Goal: Complete application form

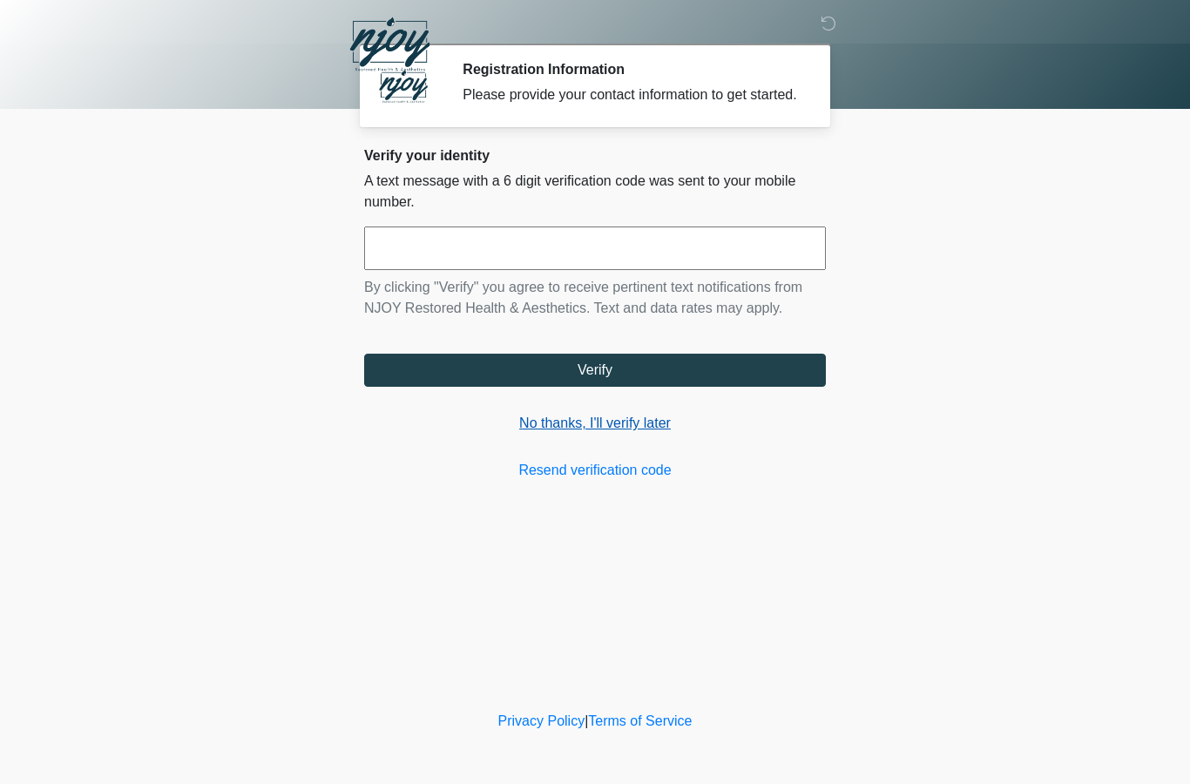
click at [594, 434] on link "No thanks, I'll verify later" at bounding box center [595, 423] width 462 height 21
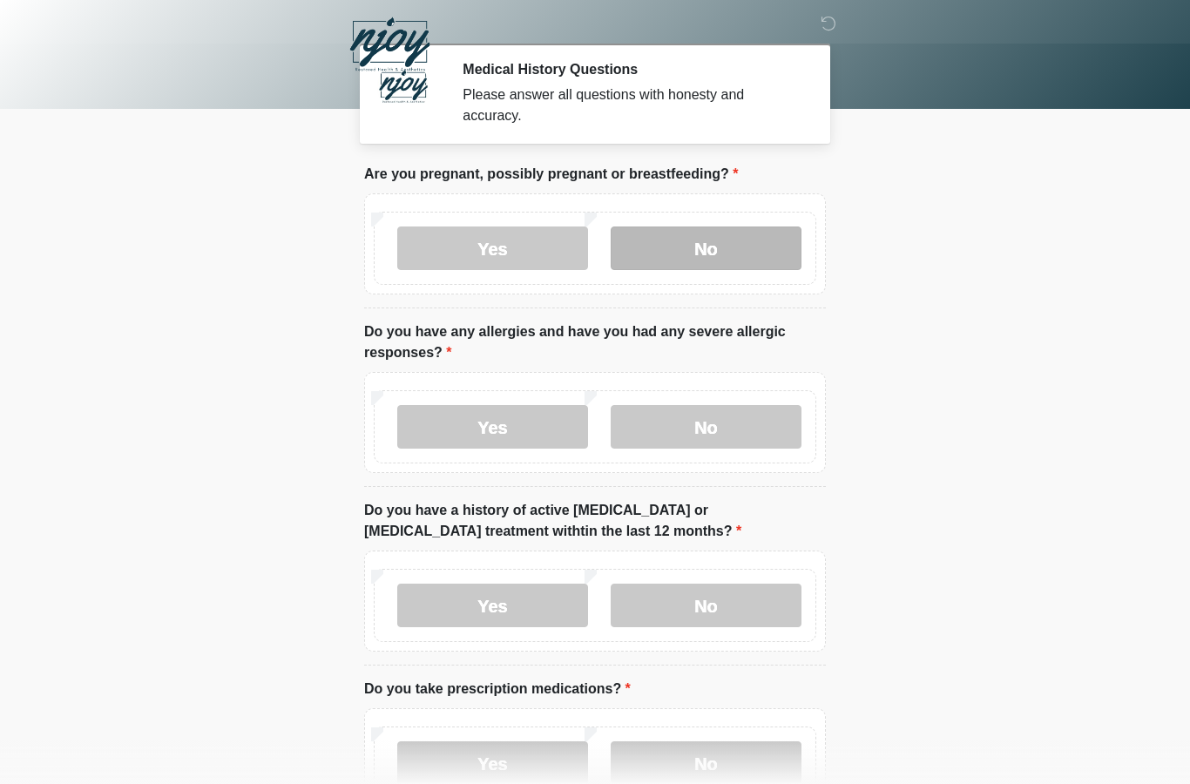
click at [691, 256] on label "No" at bounding box center [706, 249] width 191 height 44
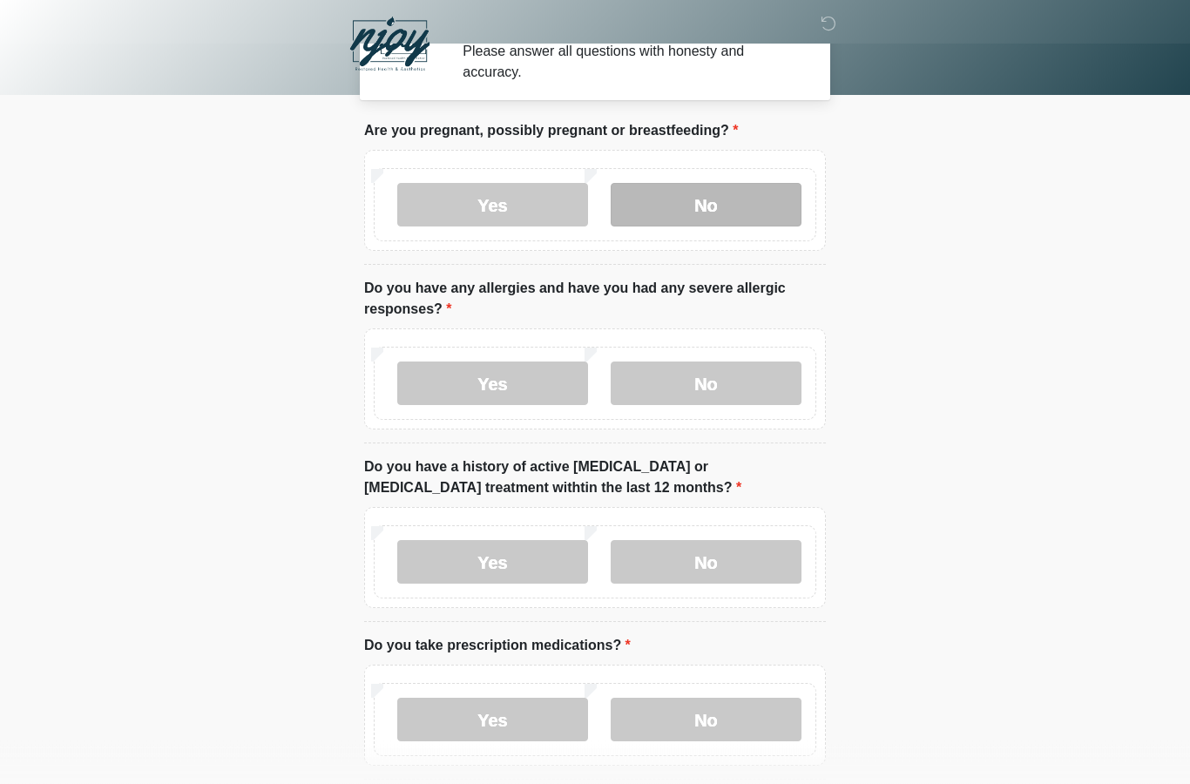
scroll to position [44, 0]
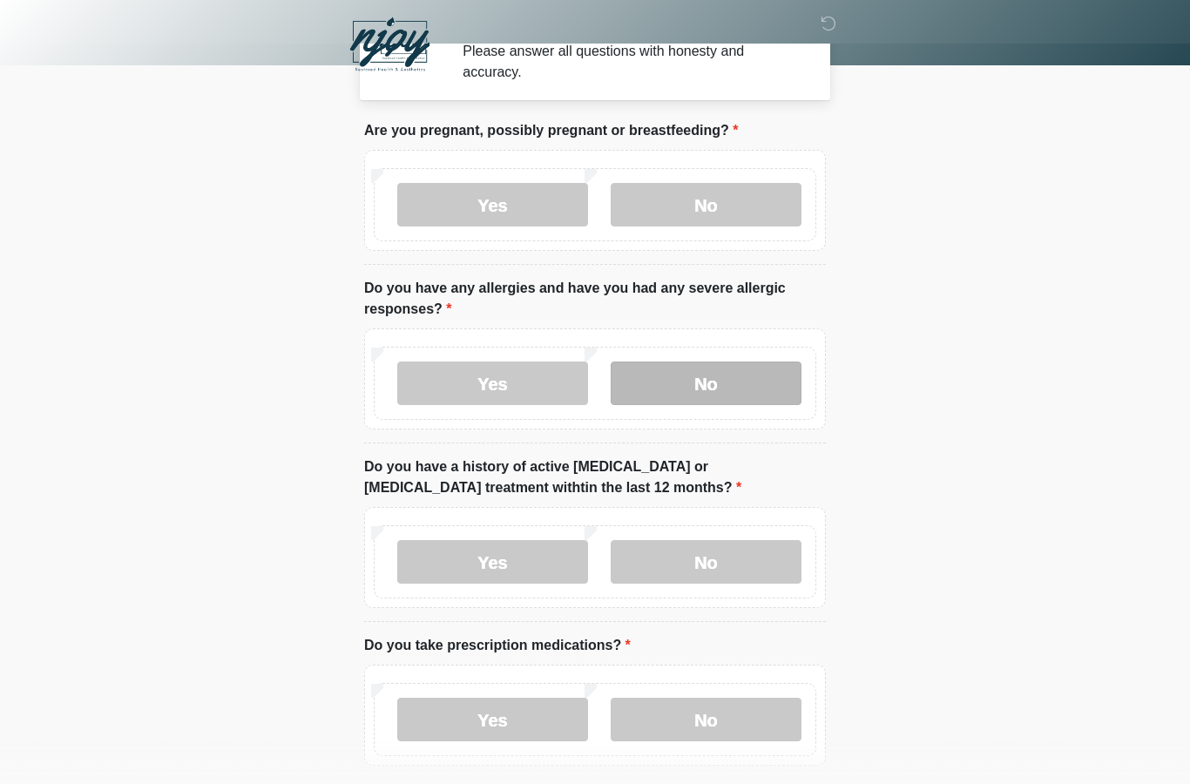
click at [725, 400] on label "No" at bounding box center [706, 384] width 191 height 44
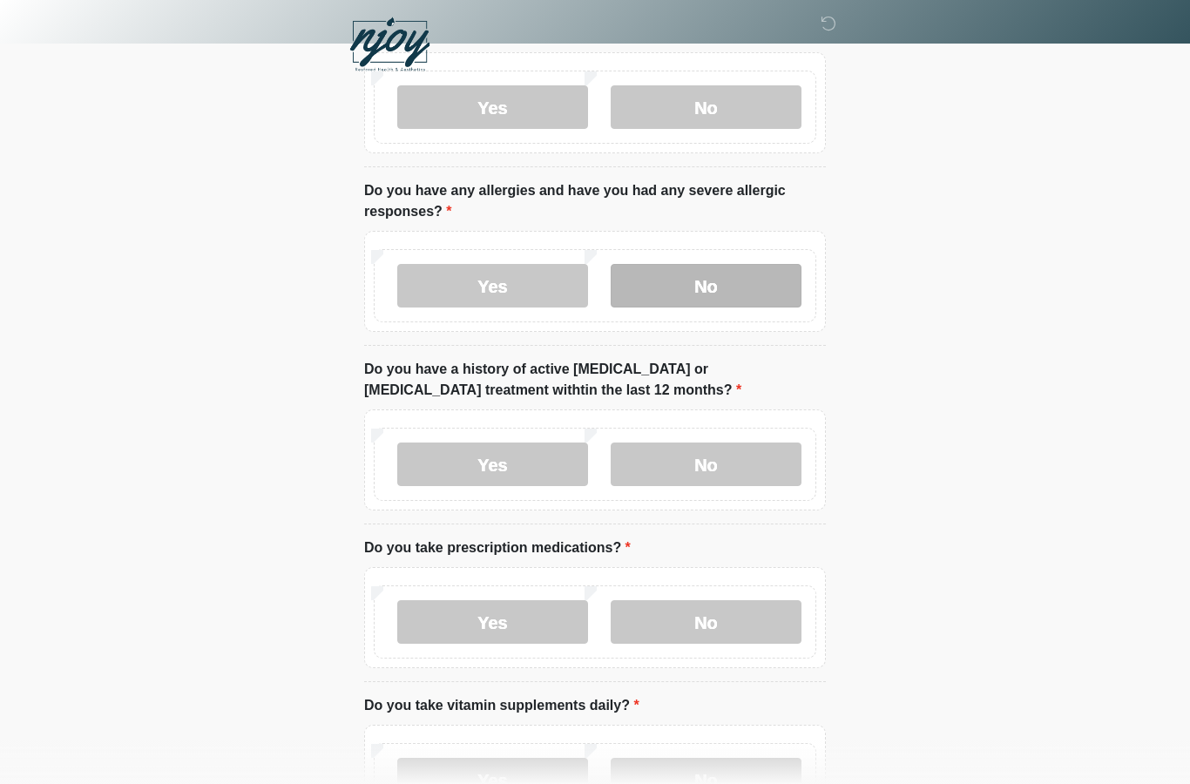
scroll to position [154, 0]
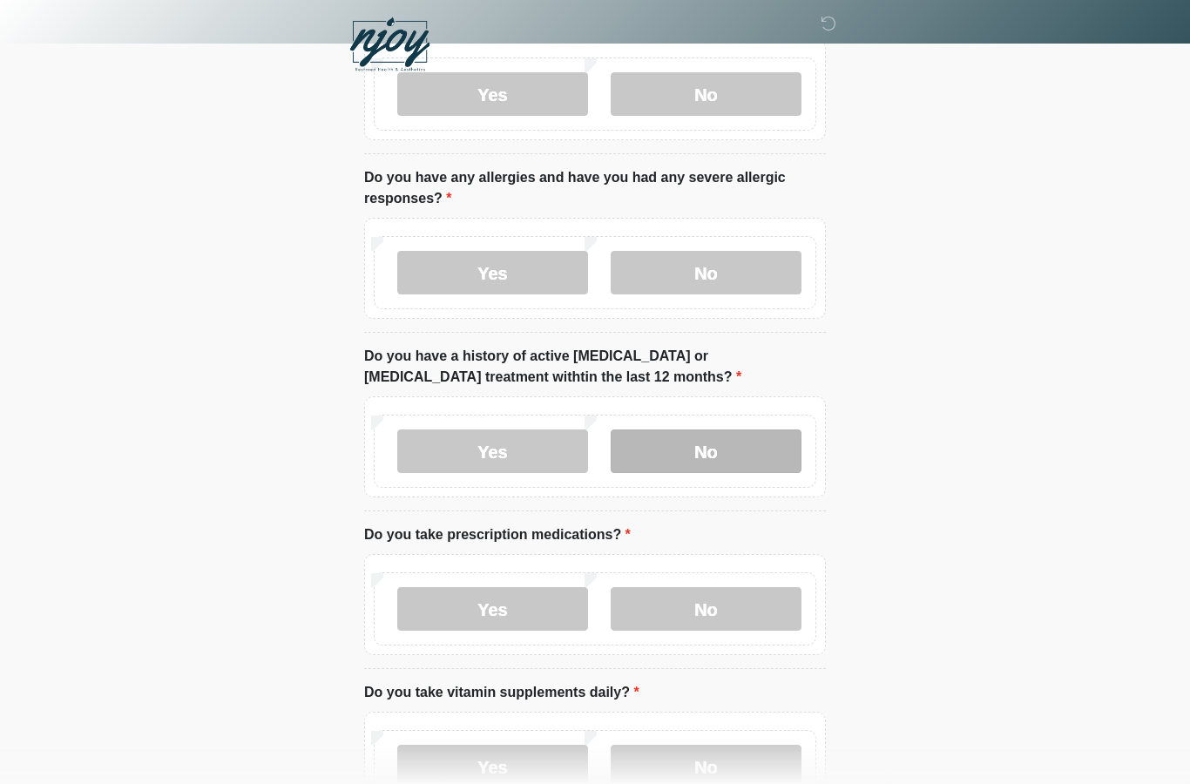
click at [733, 456] on label "No" at bounding box center [706, 452] width 191 height 44
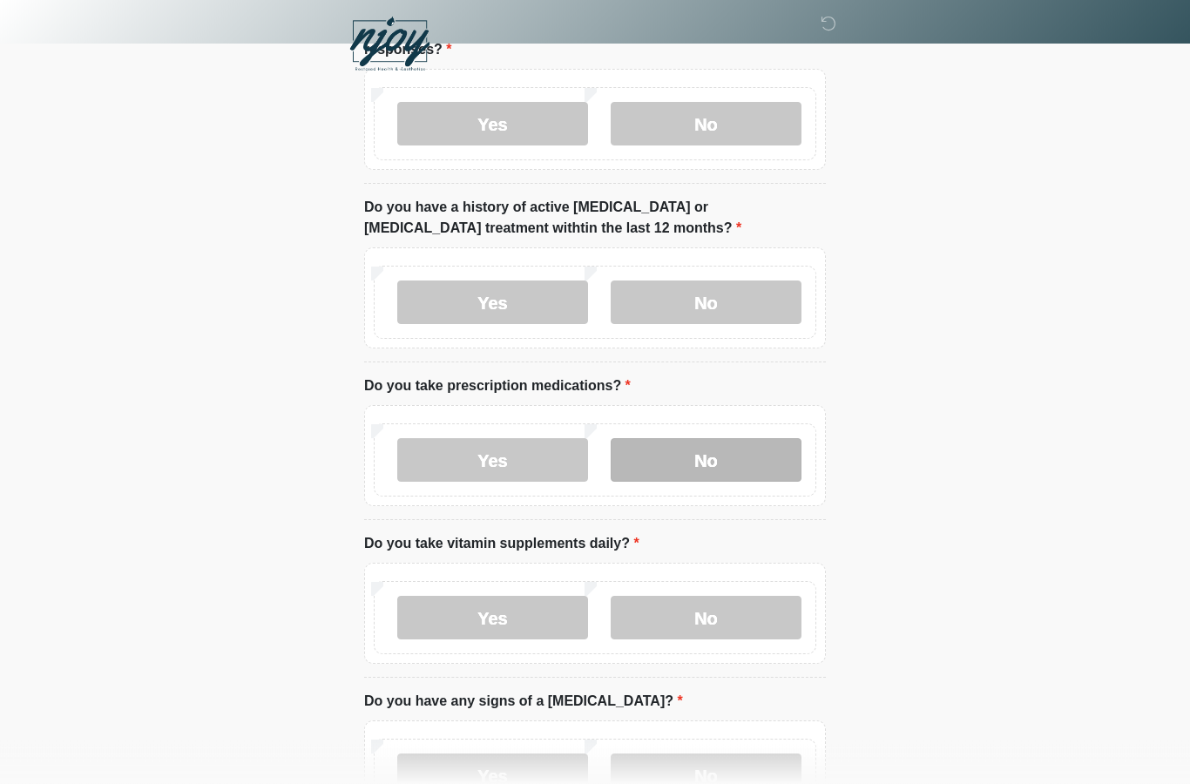
click at [743, 457] on label "No" at bounding box center [706, 461] width 191 height 44
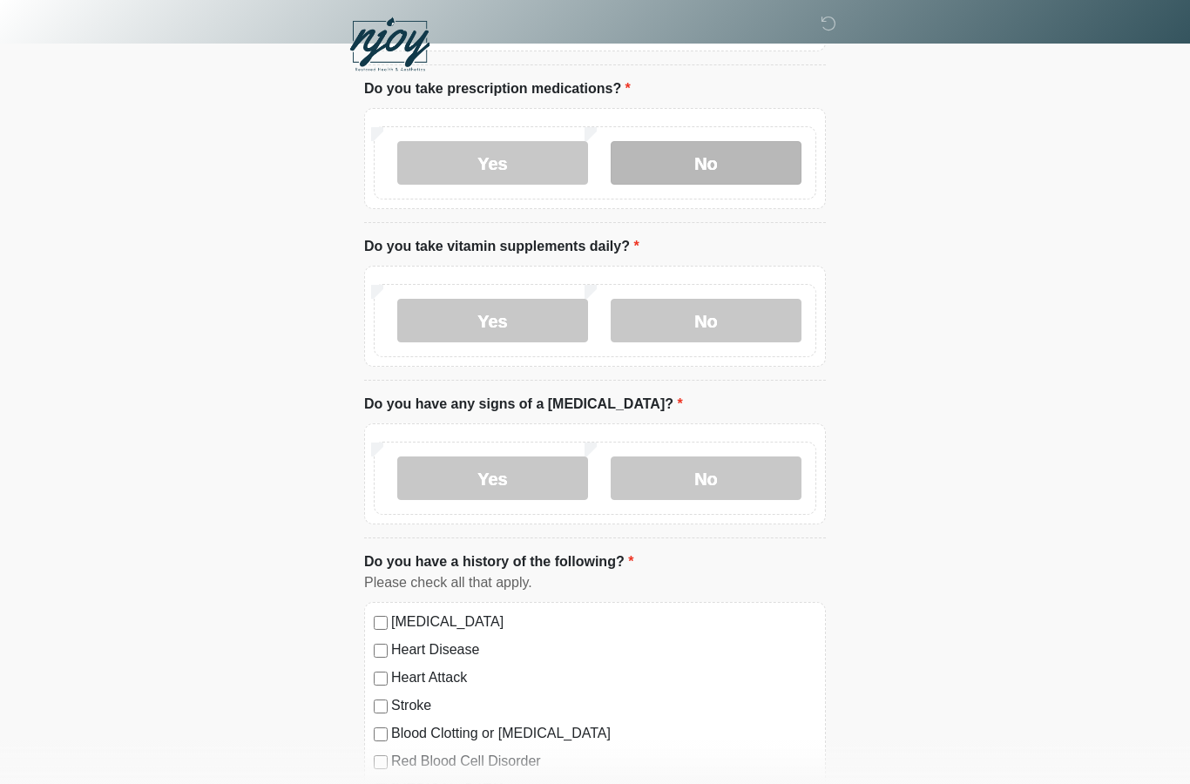
scroll to position [605, 0]
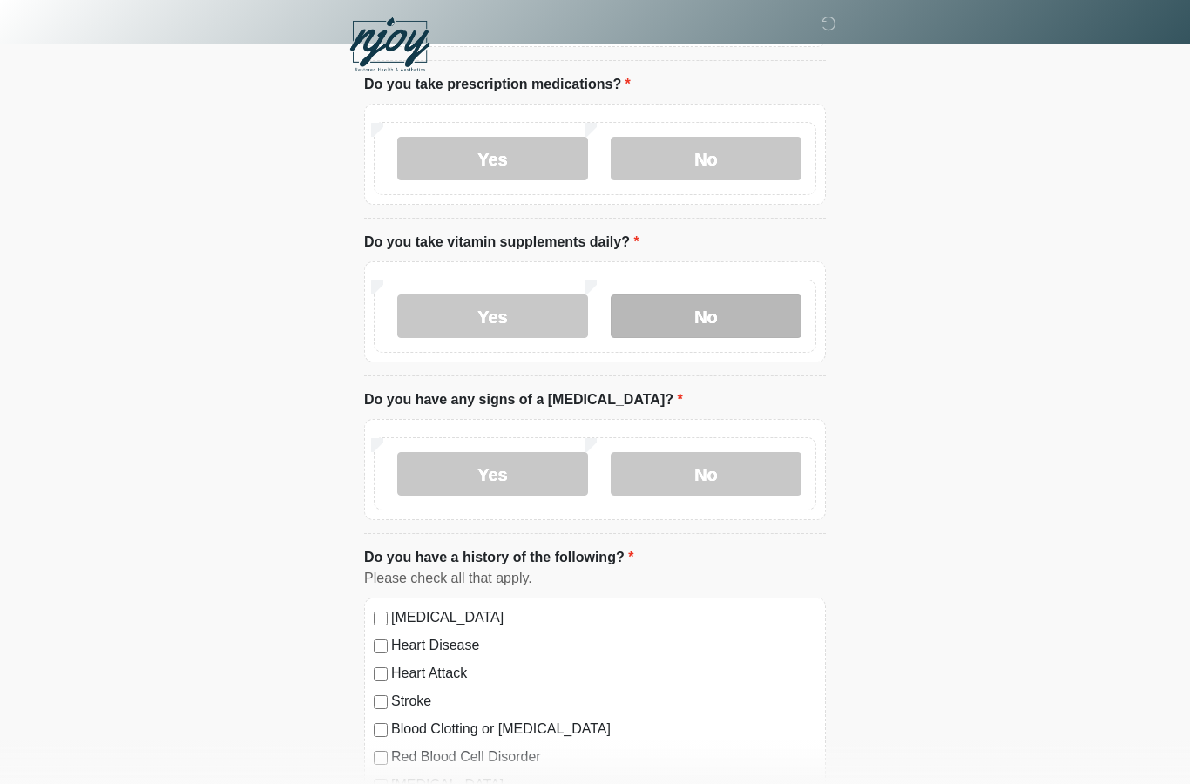
click at [715, 314] on label "No" at bounding box center [706, 316] width 191 height 44
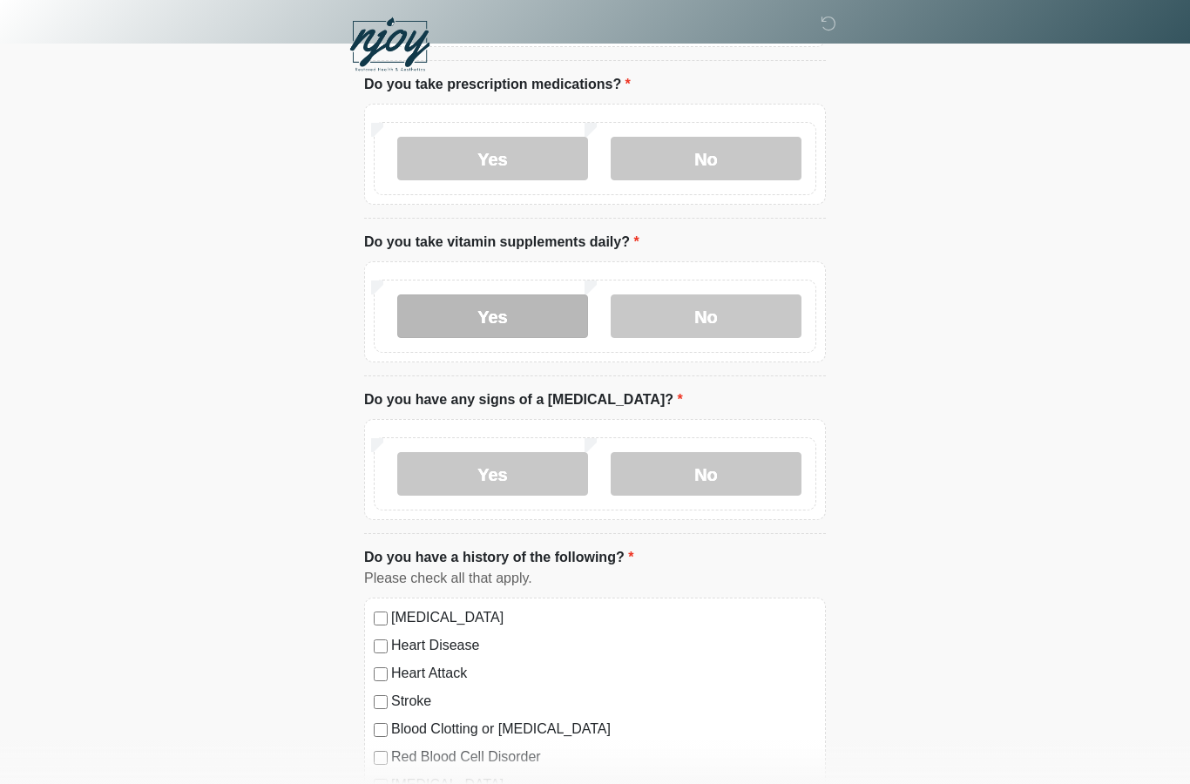
click at [496, 328] on label "Yes" at bounding box center [492, 316] width 191 height 44
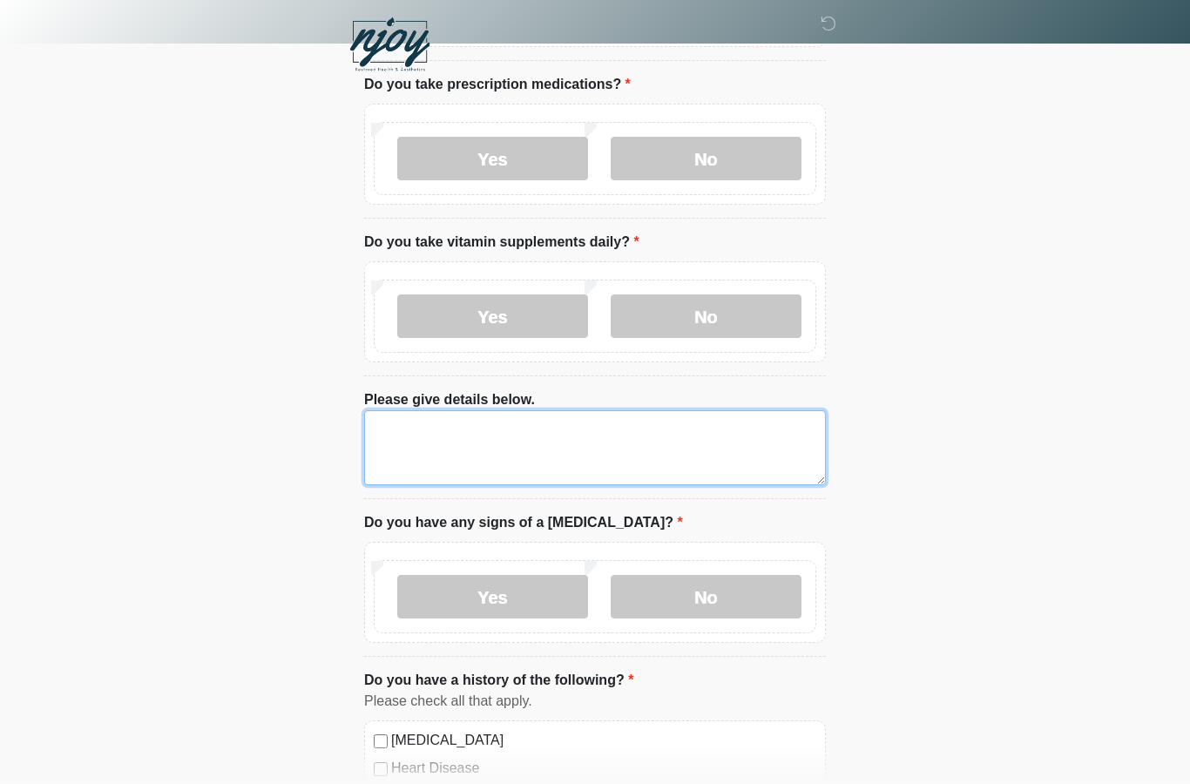
click at [553, 442] on textarea "Please give details below." at bounding box center [595, 447] width 462 height 75
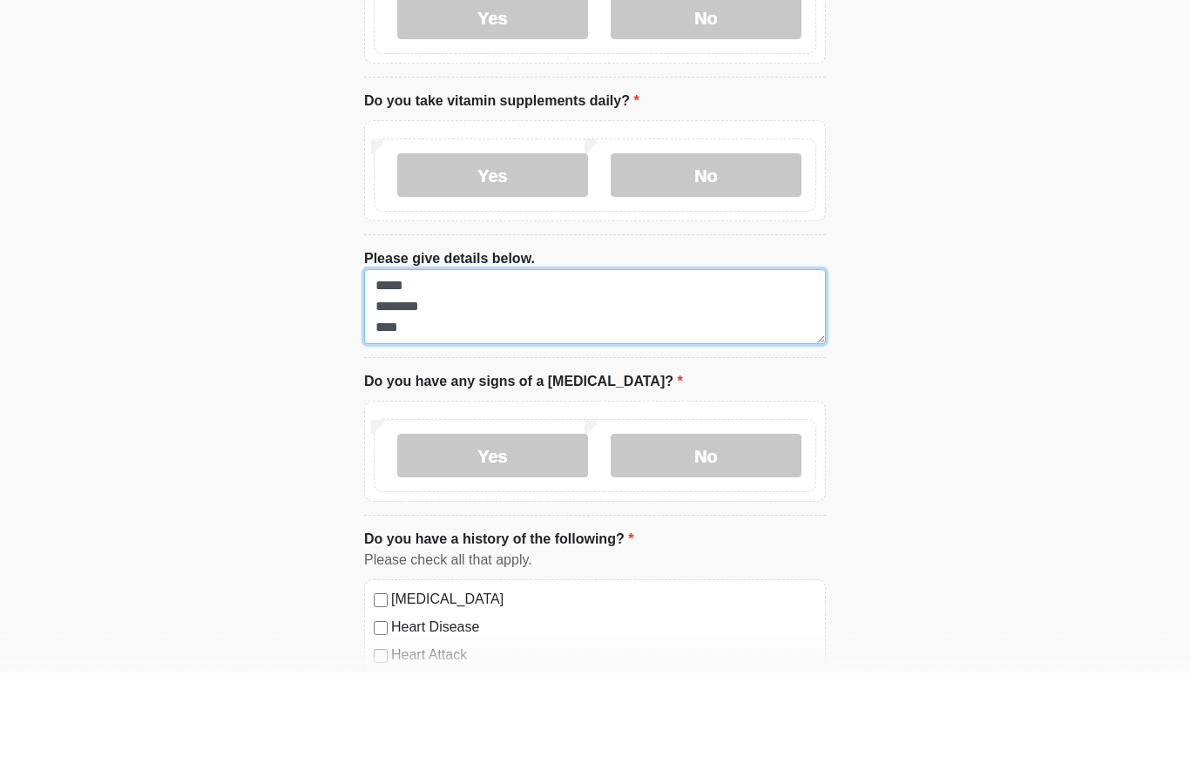
scroll to position [638, 0]
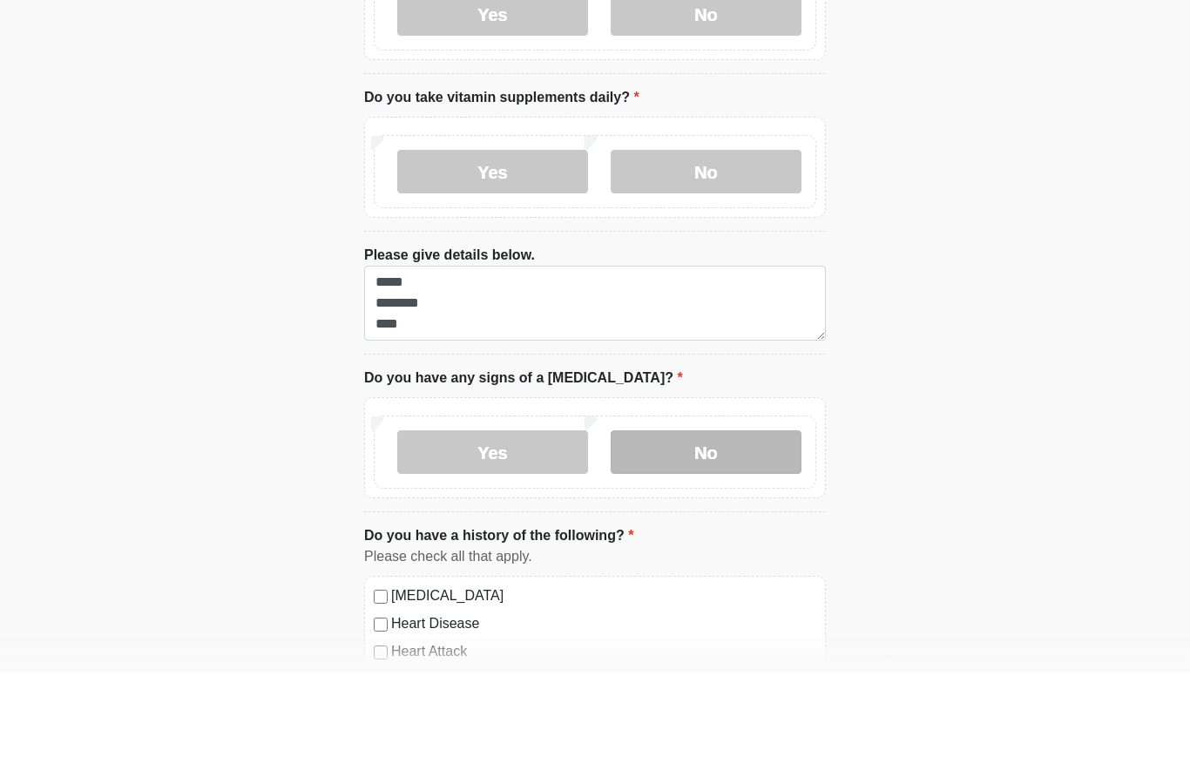
click at [709, 542] on label "No" at bounding box center [706, 564] width 191 height 44
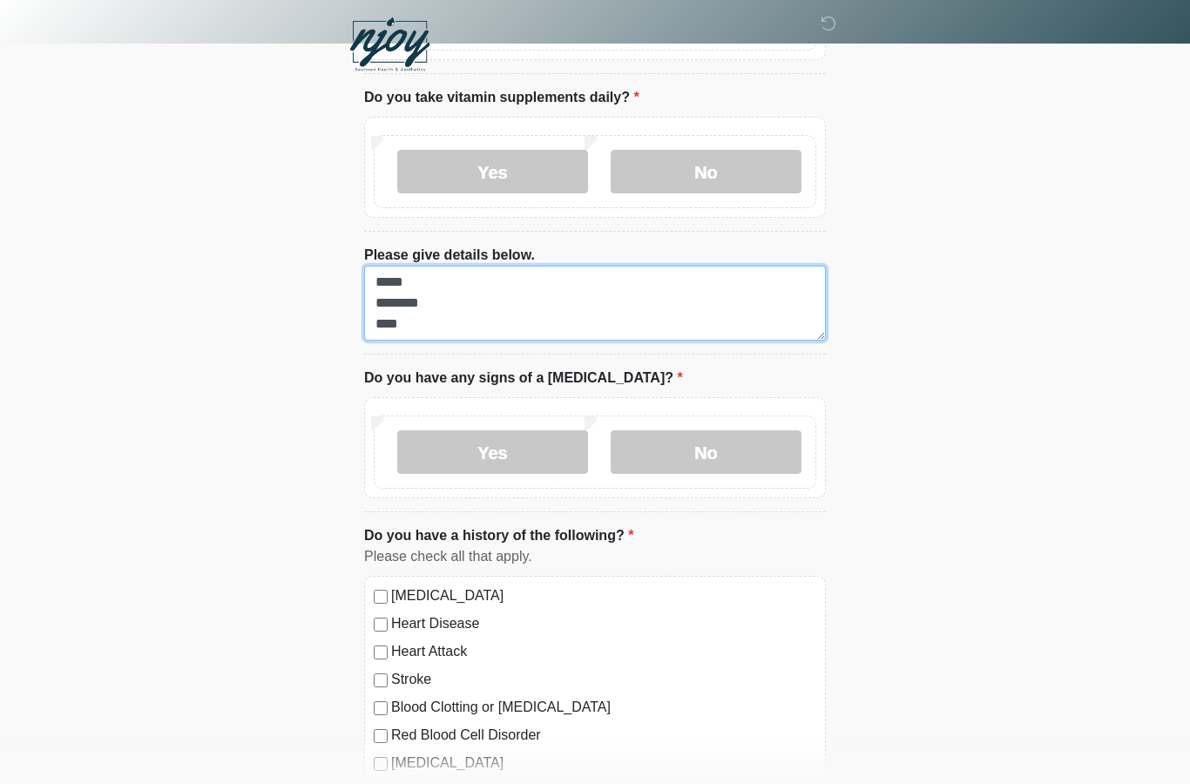
click at [468, 327] on textarea "***** ******** ****" at bounding box center [595, 303] width 462 height 75
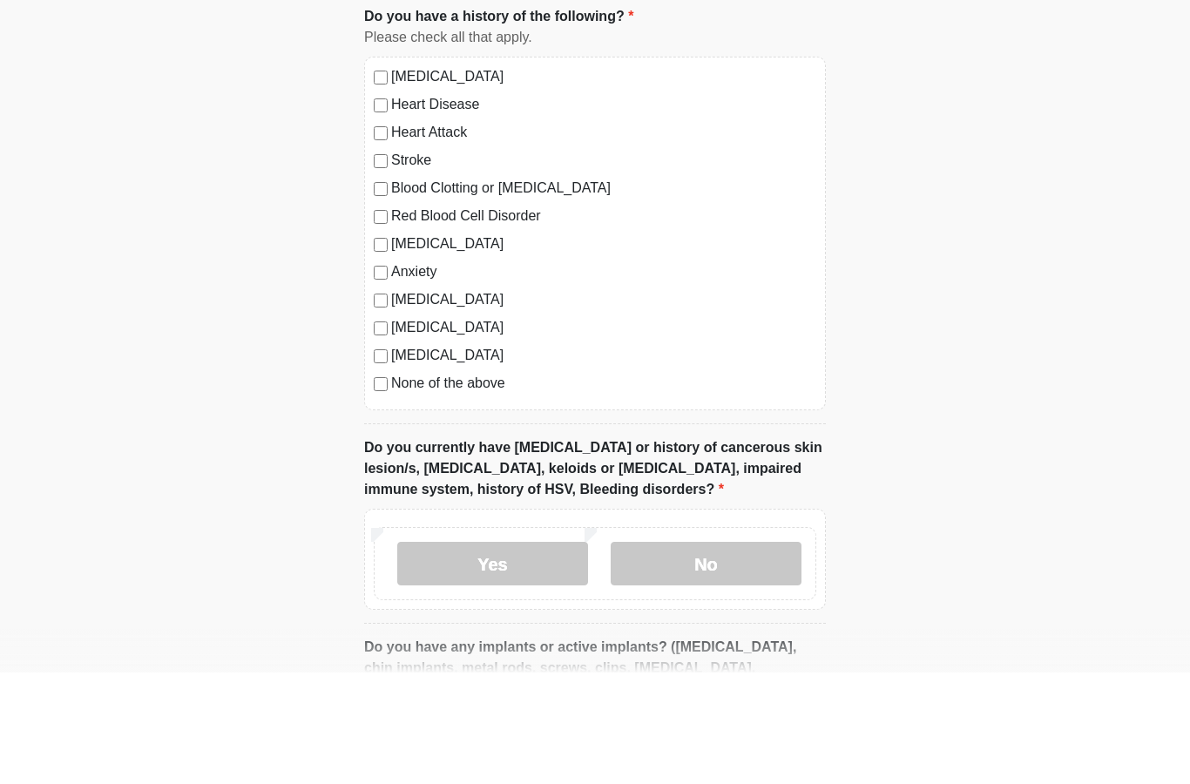
scroll to position [1158, 0]
type textarea "**********"
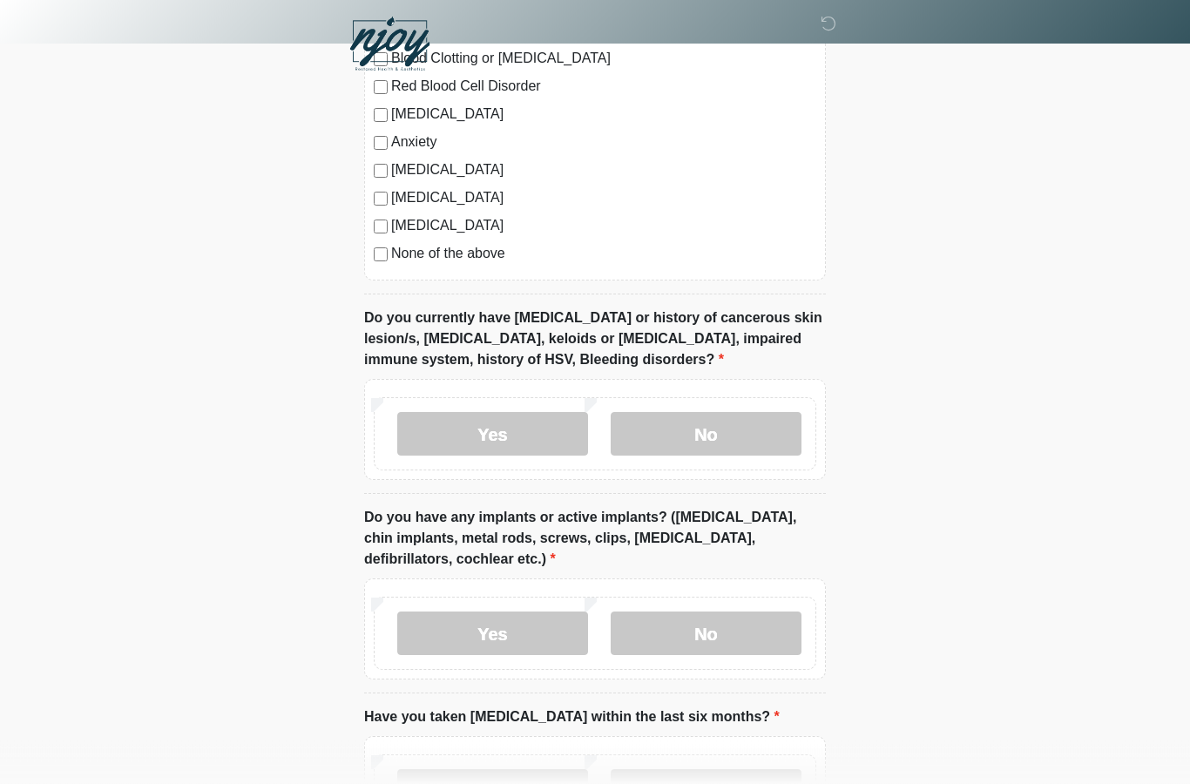
scroll to position [1399, 0]
click at [744, 421] on label "No" at bounding box center [706, 433] width 191 height 44
click at [734, 626] on label "No" at bounding box center [706, 633] width 191 height 44
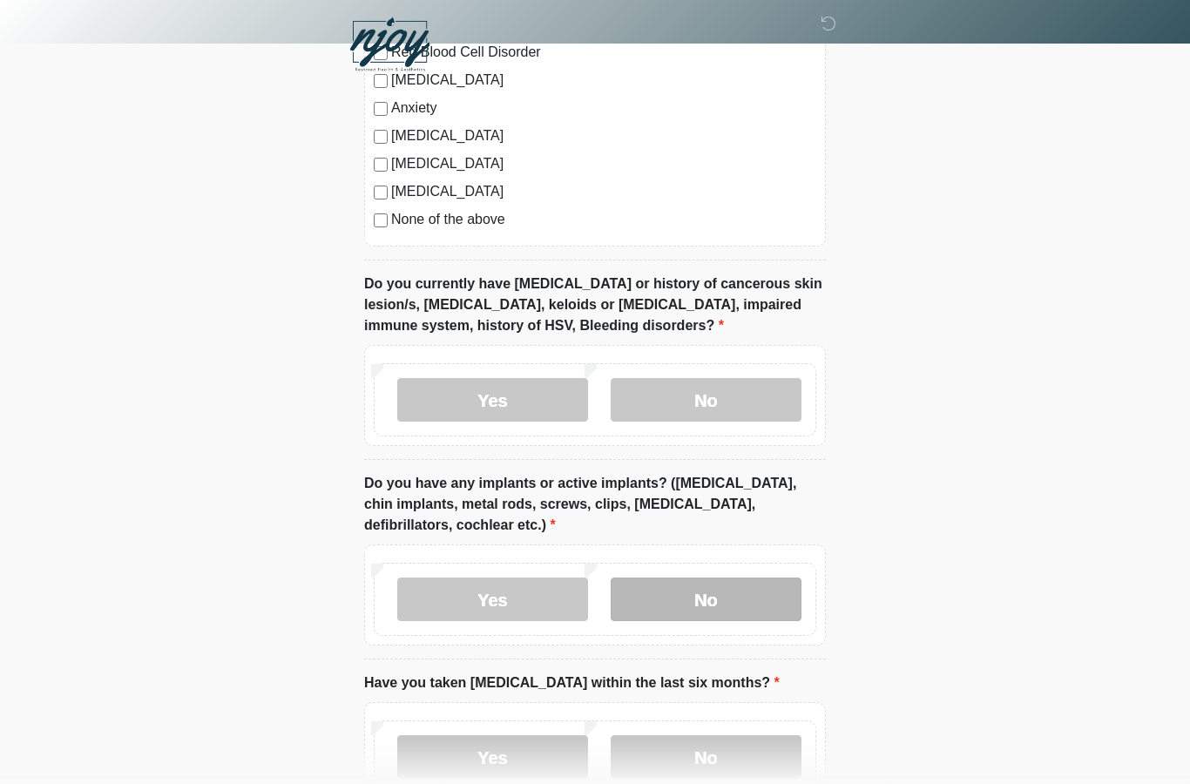
scroll to position [1532, 0]
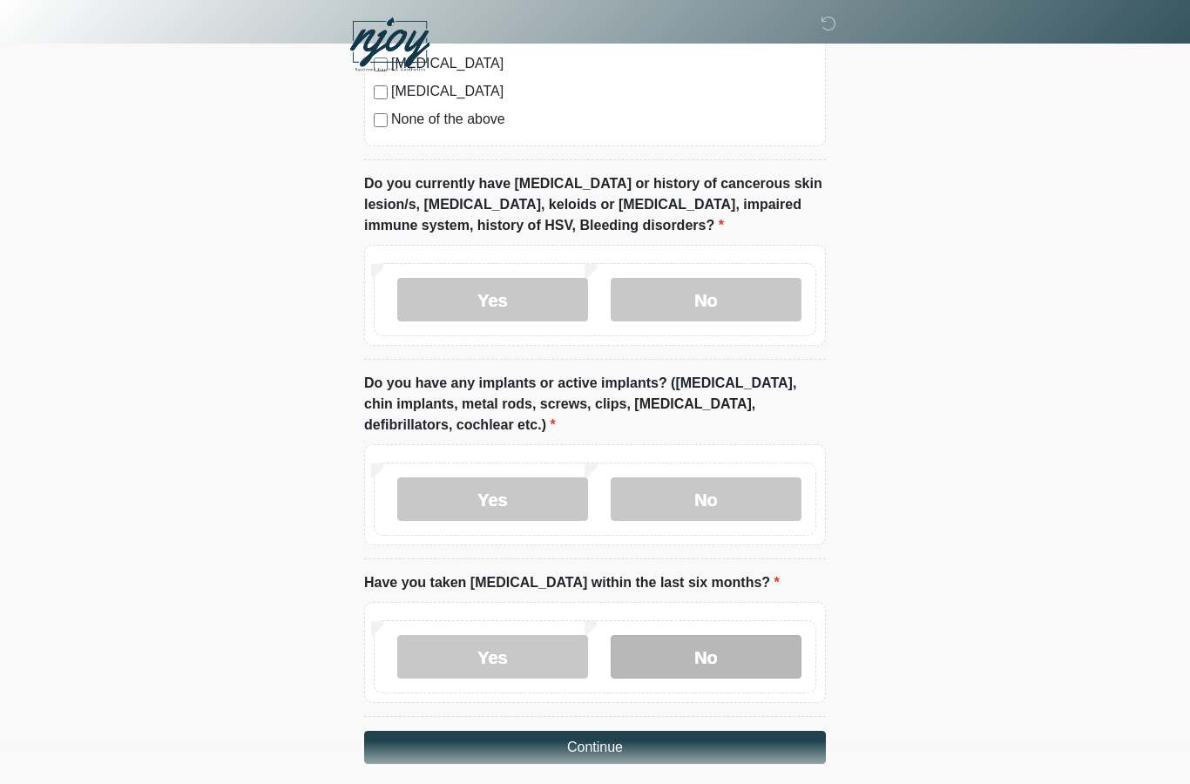
click at [714, 653] on label "No" at bounding box center [706, 657] width 191 height 44
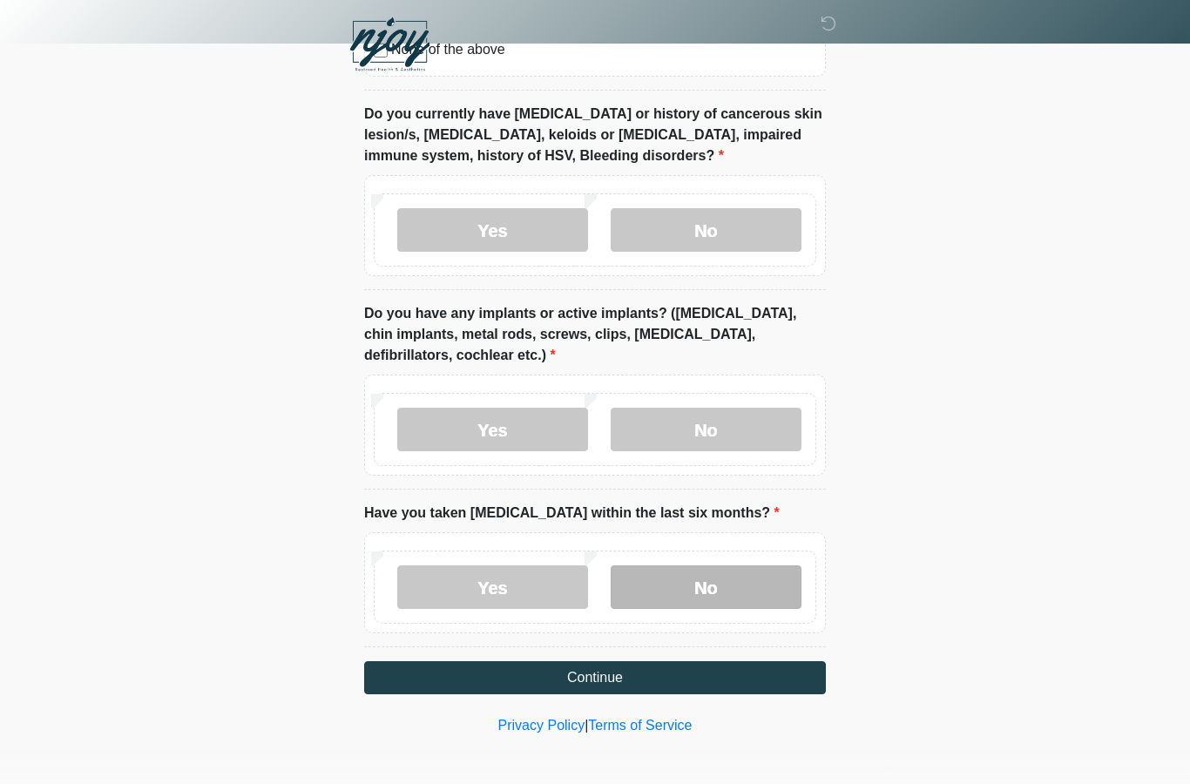
click at [604, 687] on button "Continue" at bounding box center [595, 677] width 462 height 33
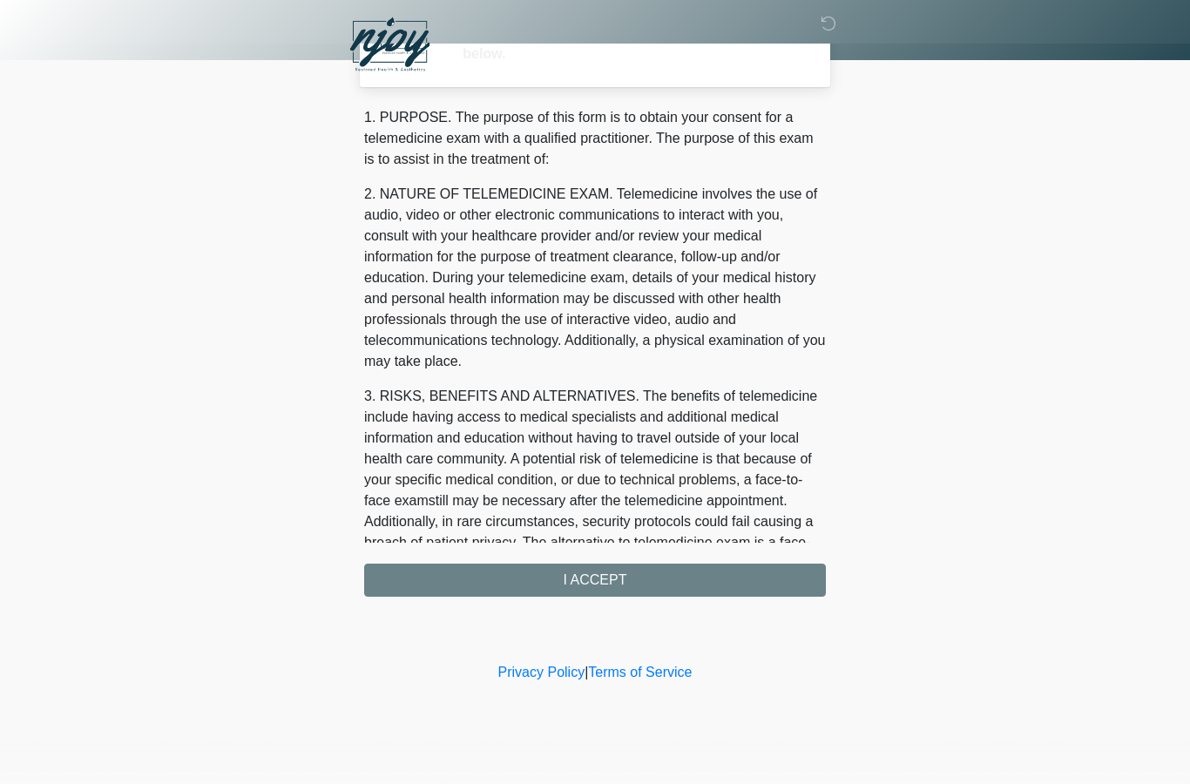
scroll to position [0, 0]
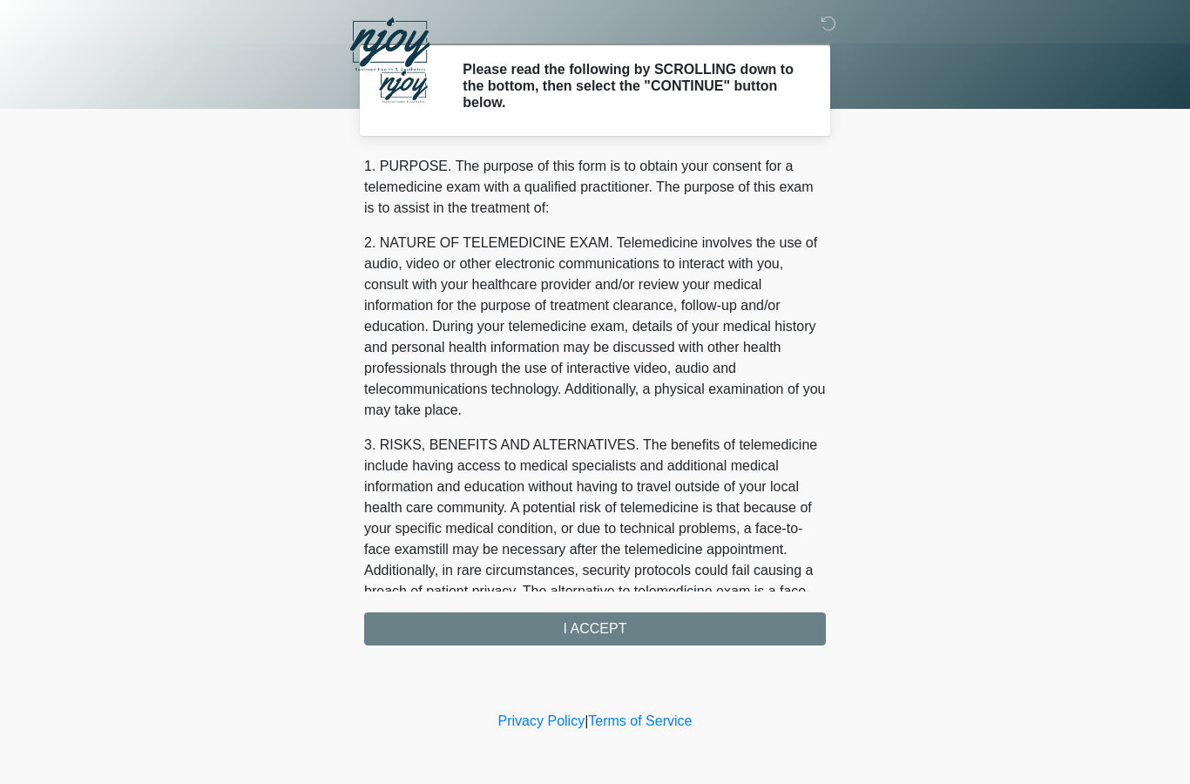
click at [612, 626] on div "1. PURPOSE. The purpose of this form is to obtain your consent for a telemedici…" at bounding box center [595, 401] width 462 height 490
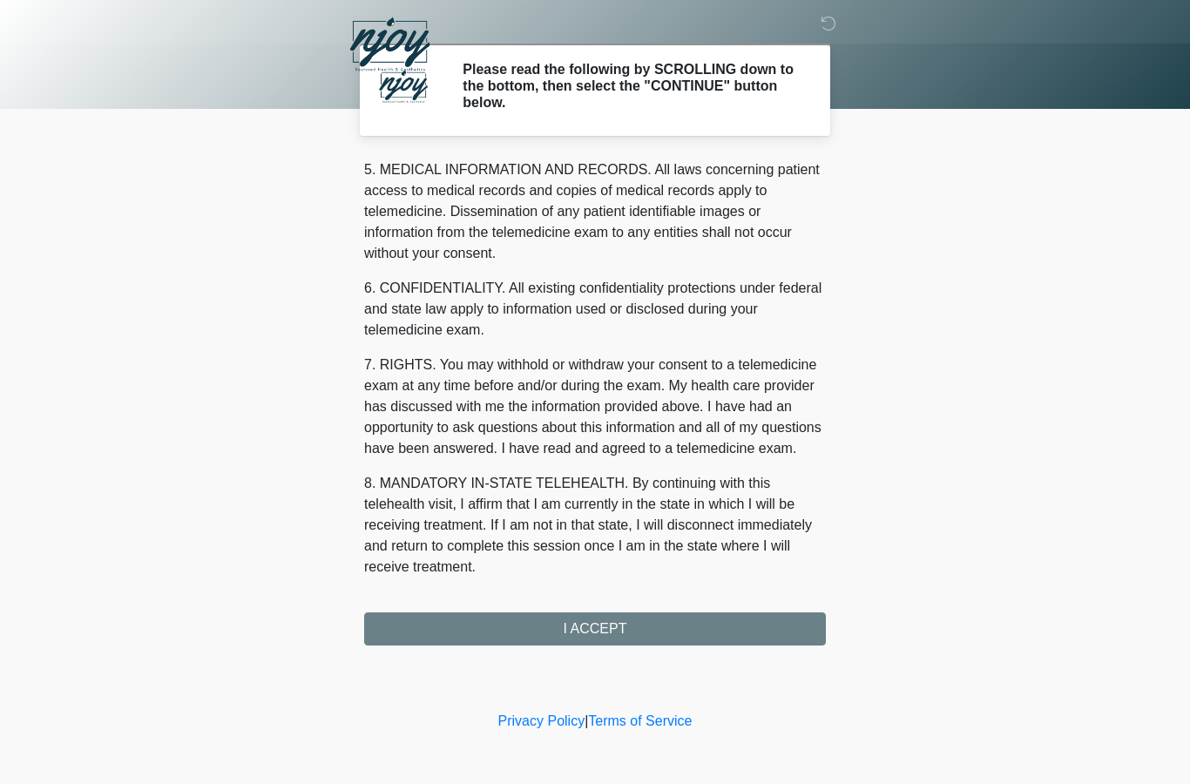
scroll to position [596, 0]
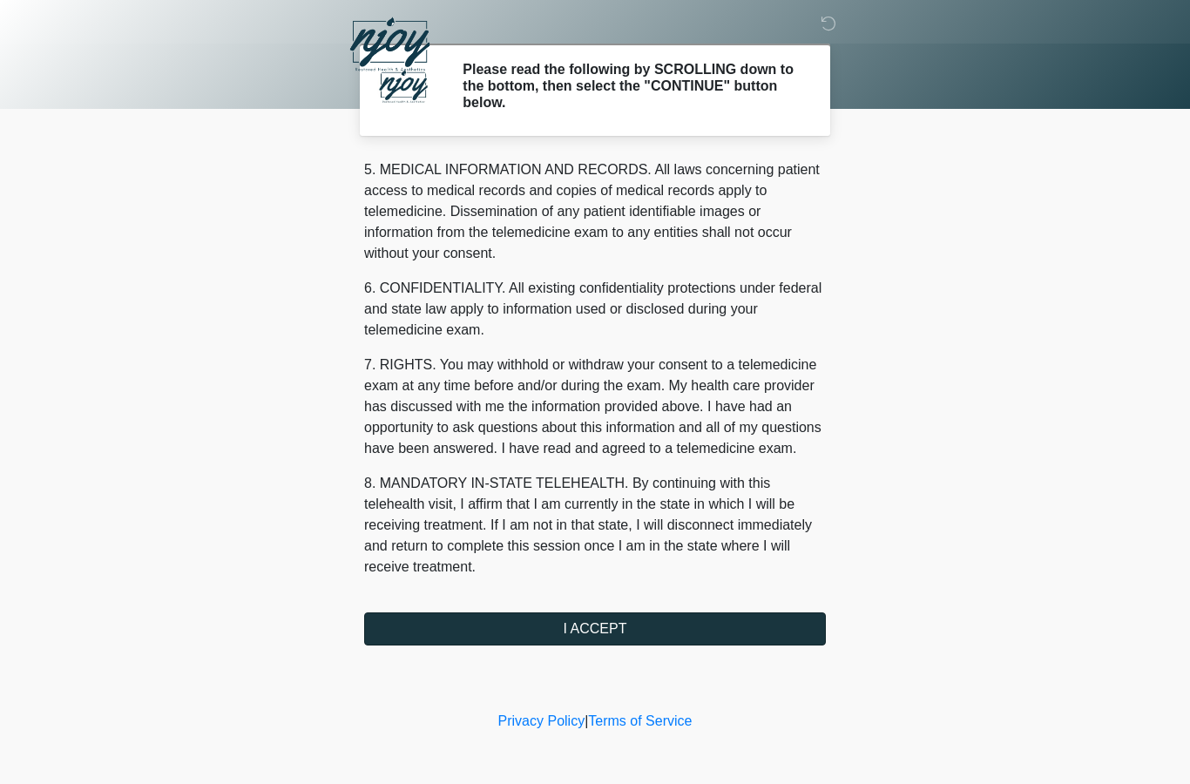
click at [597, 630] on button "I ACCEPT" at bounding box center [595, 628] width 462 height 33
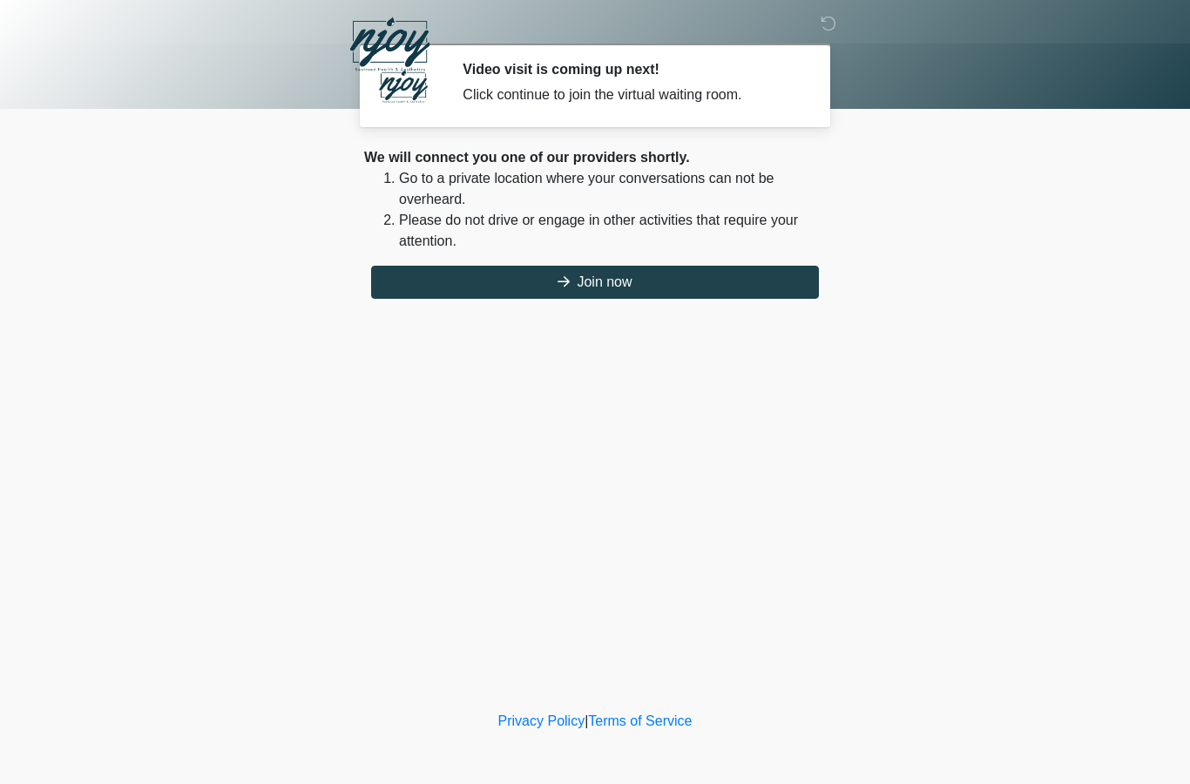
click at [595, 281] on button "Join now" at bounding box center [595, 282] width 448 height 33
